Goal: Task Accomplishment & Management: Use online tool/utility

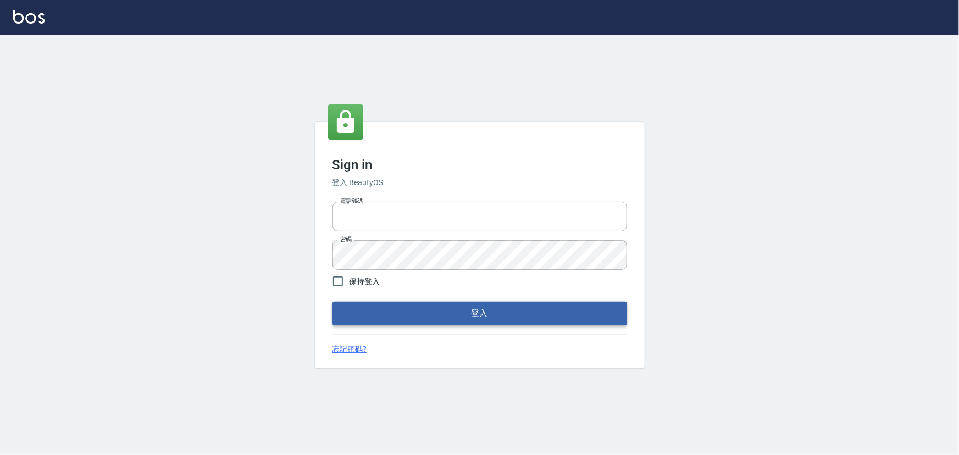
type input "2988528"
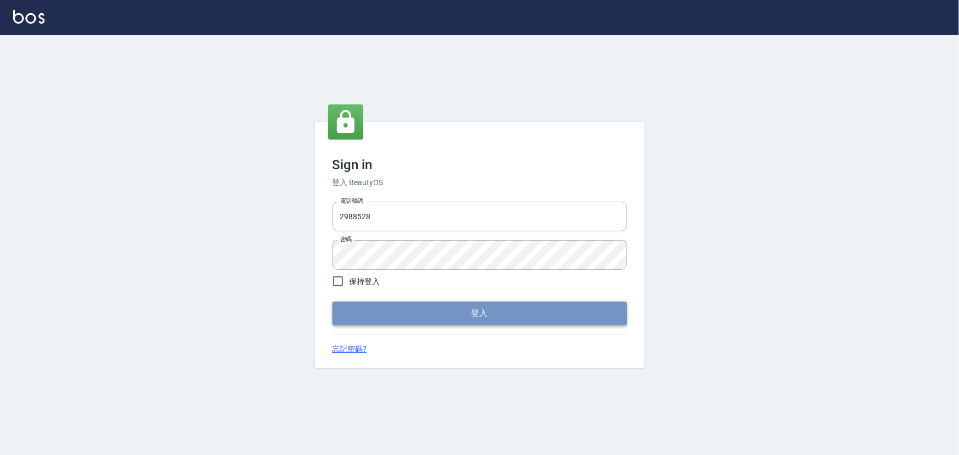
click at [418, 313] on button "登入" at bounding box center [479, 313] width 294 height 23
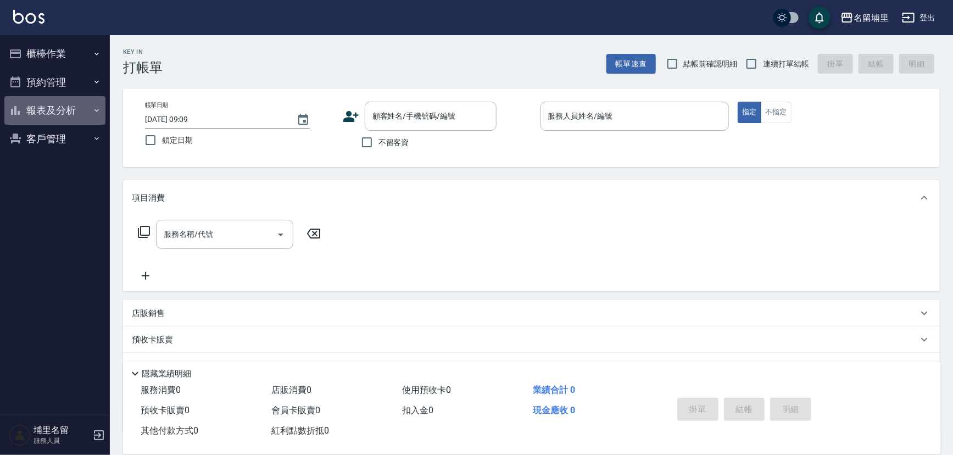
click at [27, 116] on button "報表及分析" at bounding box center [54, 110] width 101 height 29
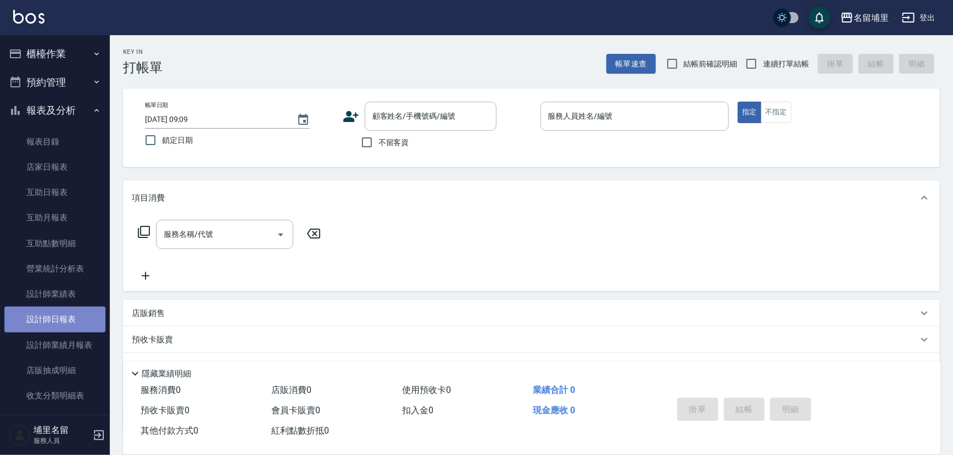
click at [63, 313] on link "設計師日報表" at bounding box center [54, 319] width 101 height 25
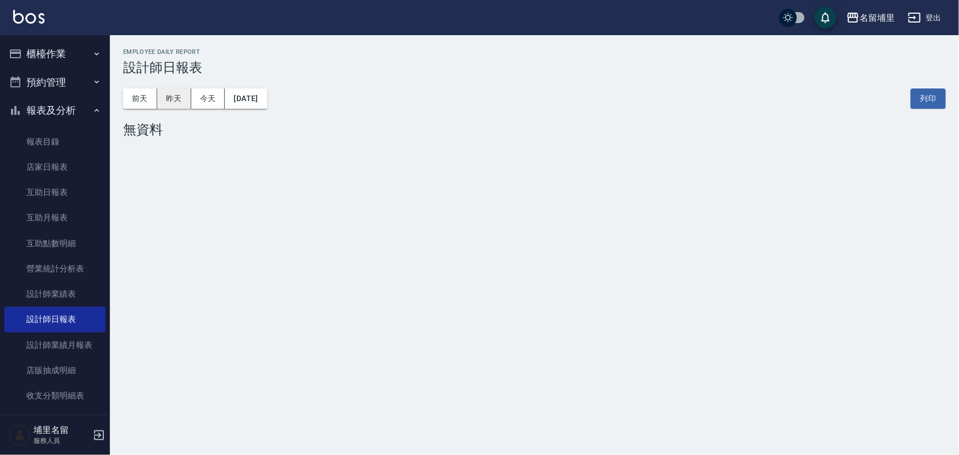
click at [175, 104] on button "昨天" at bounding box center [174, 98] width 34 height 20
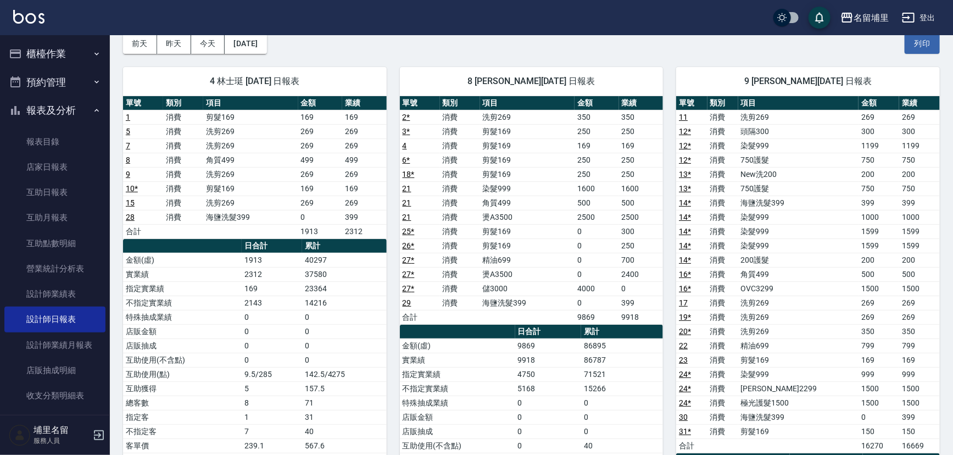
scroll to position [99, 0]
